Goal: Information Seeking & Learning: Learn about a topic

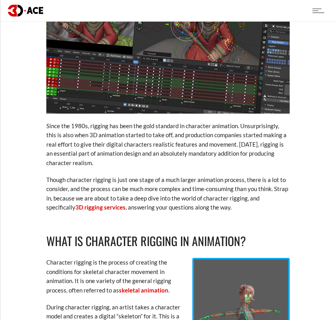
scroll to position [254, 0]
click at [185, 179] on p "Though character rigging is just one stage of a much larger animation process, …" at bounding box center [167, 193] width 243 height 37
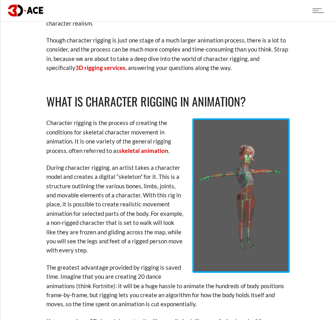
scroll to position [424, 0]
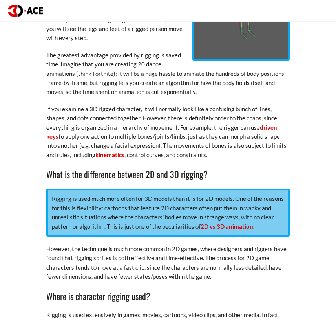
scroll to position [694, 0]
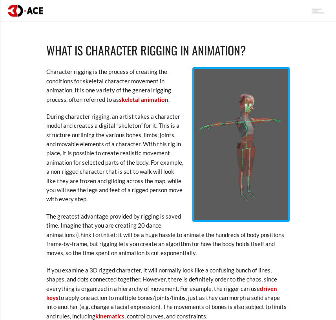
scroll to position [439, 0]
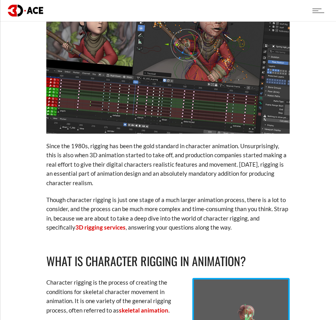
scroll to position [227, 0]
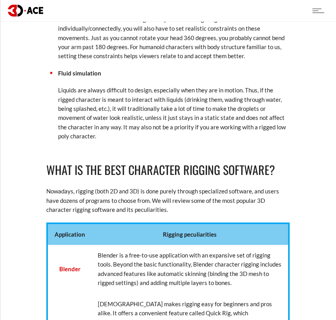
scroll to position [1372, 0]
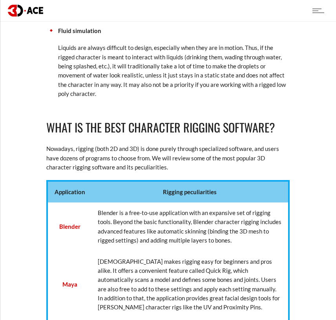
drag, startPoint x: 45, startPoint y: 140, endPoint x: 84, endPoint y: 143, distance: 39.4
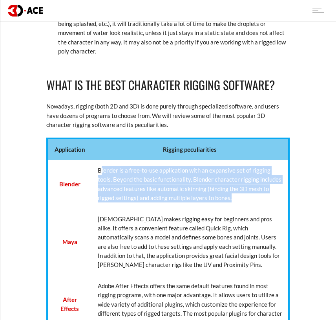
drag, startPoint x: 100, startPoint y: 157, endPoint x: 238, endPoint y: 198, distance: 143.7
click at [238, 198] on td "Blender is a free-to-use application with an expansive set of rigging tools. Be…" at bounding box center [190, 184] width 197 height 49
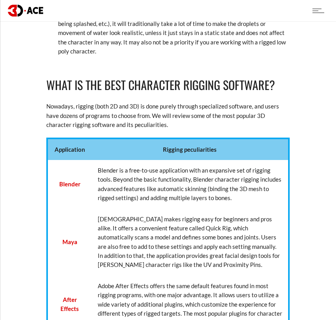
click at [86, 162] on td "Blender" at bounding box center [69, 184] width 45 height 49
drag, startPoint x: 86, startPoint y: 162, endPoint x: 110, endPoint y: 161, distance: 24.4
click at [110, 161] on tr "Blender Blender is a free-to-use application with an expansive set of rigging t…" at bounding box center [168, 184] width 242 height 49
click at [110, 161] on td "Blender is a free-to-use application with an expansive set of rigging tools. Be…" at bounding box center [190, 184] width 197 height 49
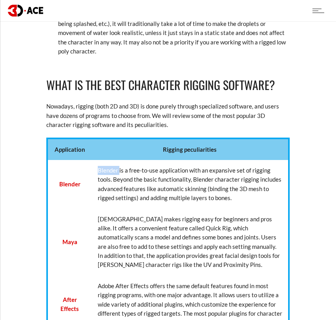
click at [110, 161] on td "Blender is a free-to-use application with an expansive set of rigging tools. Be…" at bounding box center [190, 184] width 197 height 49
